Goal: Task Accomplishment & Management: Complete application form

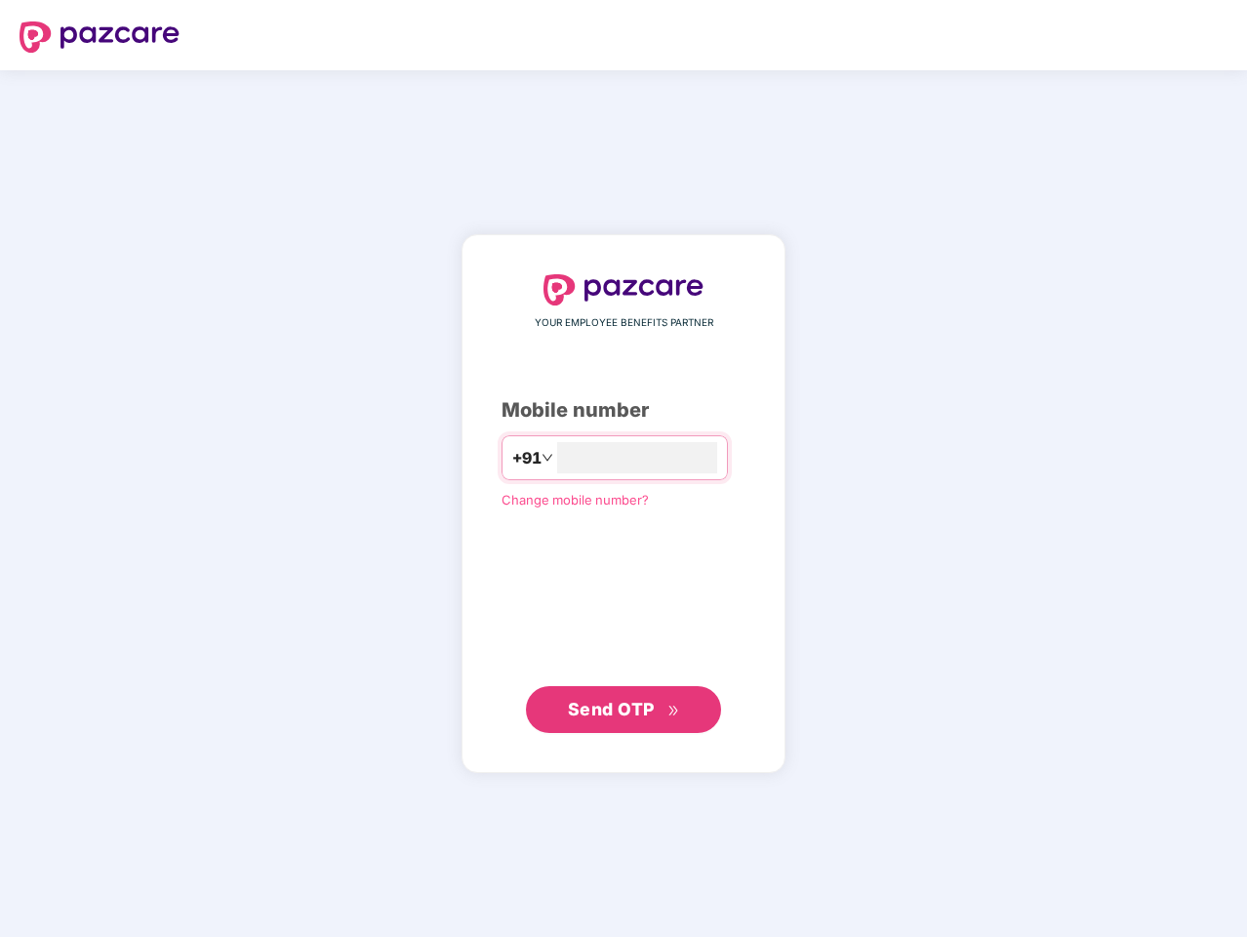
click at [624, 468] on input "number" at bounding box center [637, 457] width 160 height 31
click at [100, 37] on img at bounding box center [100, 36] width 160 height 31
click at [512, 458] on span "+91" at bounding box center [526, 458] width 29 height 24
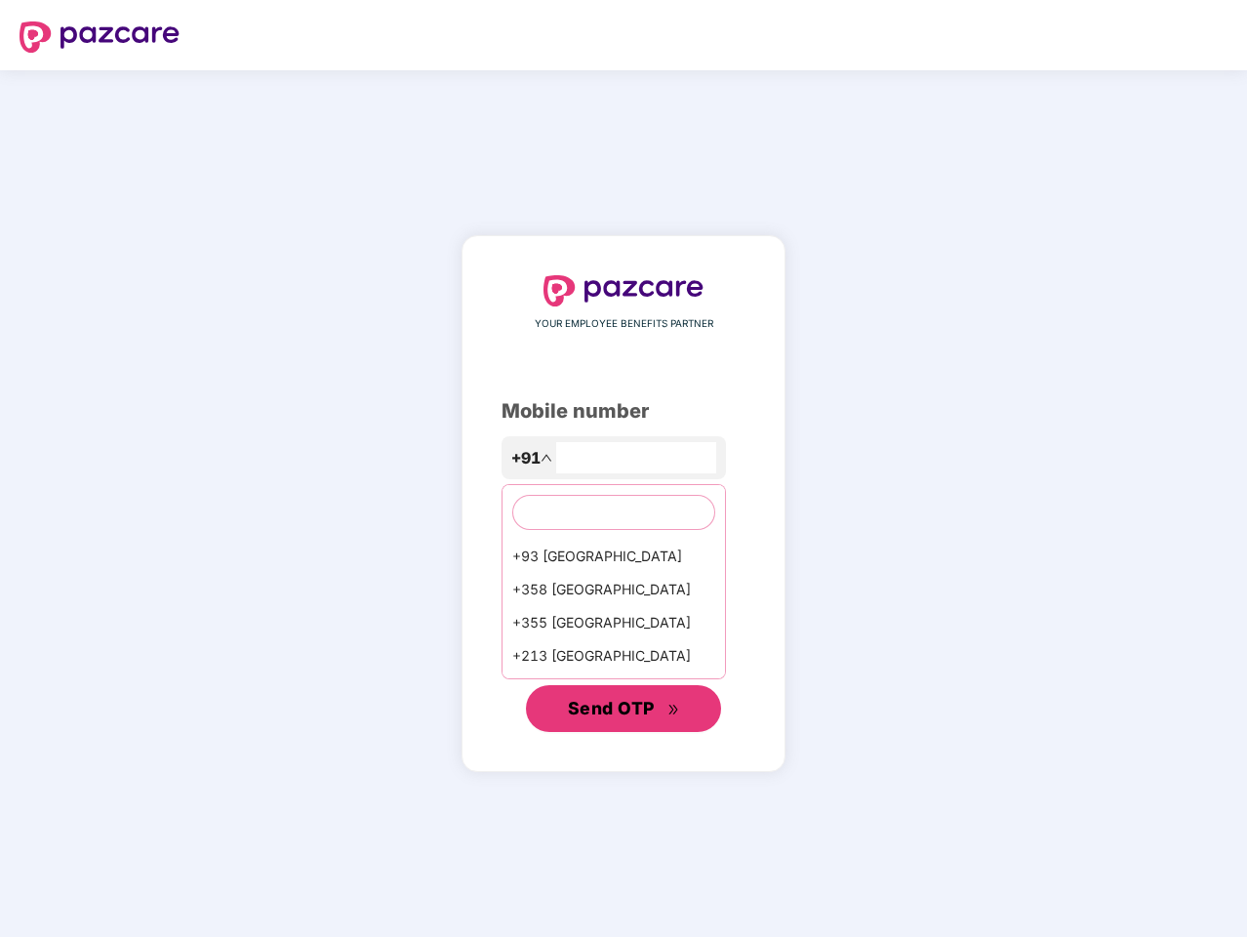
click at [624, 709] on span "Send OTP" at bounding box center [611, 708] width 87 height 20
